Goal: Task Accomplishment & Management: Manage account settings

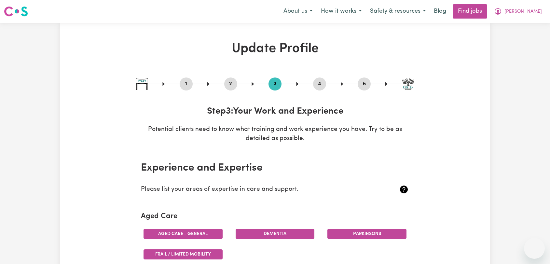
select select "2021"
select select "2019"
select select "Certificate III (Individual Support)"
click at [527, 12] on button "[PERSON_NAME]" at bounding box center [518, 12] width 56 height 14
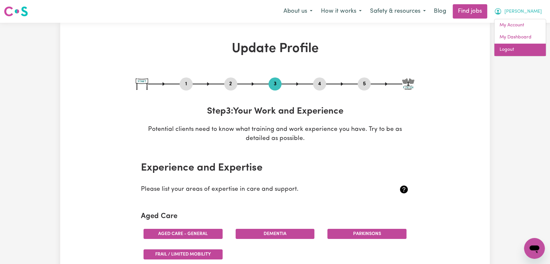
click at [514, 48] on link "Logout" at bounding box center [520, 50] width 51 height 12
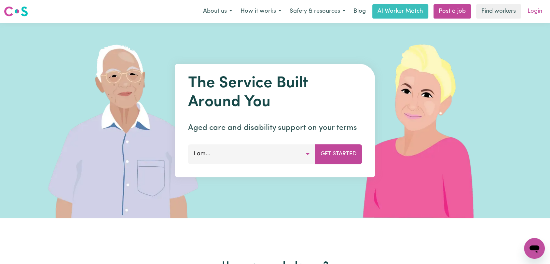
click at [532, 16] on link "Login" at bounding box center [535, 11] width 22 height 14
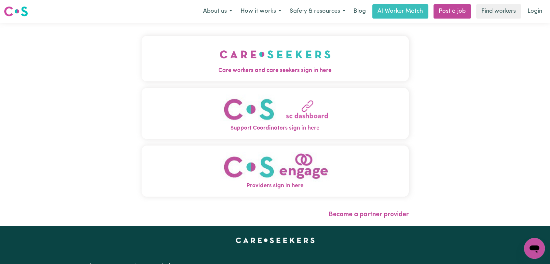
click at [288, 50] on img "Care workers and care seekers sign in here" at bounding box center [275, 54] width 111 height 24
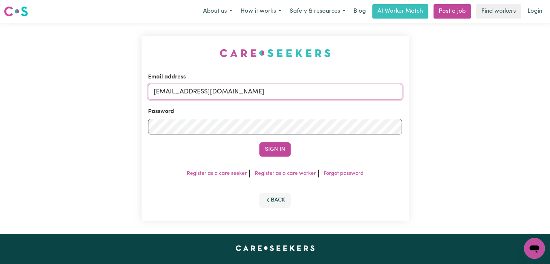
click at [297, 93] on input "[EMAIL_ADDRESS][DOMAIN_NAME]" at bounding box center [275, 92] width 254 height 16
drag, startPoint x: 186, startPoint y: 90, endPoint x: 300, endPoint y: 108, distance: 114.8
click at [307, 105] on form "Email address Superuser~[EMAIL_ADDRESS][DOMAIN_NAME] Password Sign In" at bounding box center [275, 115] width 254 height 84
type input "Superuser~[EMAIL_ADDRESS][DOMAIN_NAME]"
click at [275, 153] on button "Sign In" at bounding box center [275, 149] width 31 height 14
